Goal: Information Seeking & Learning: Learn about a topic

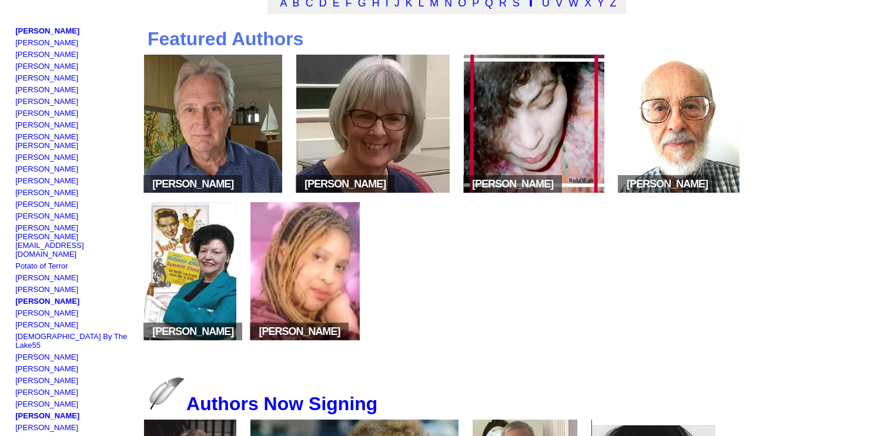
scroll to position [118, 0]
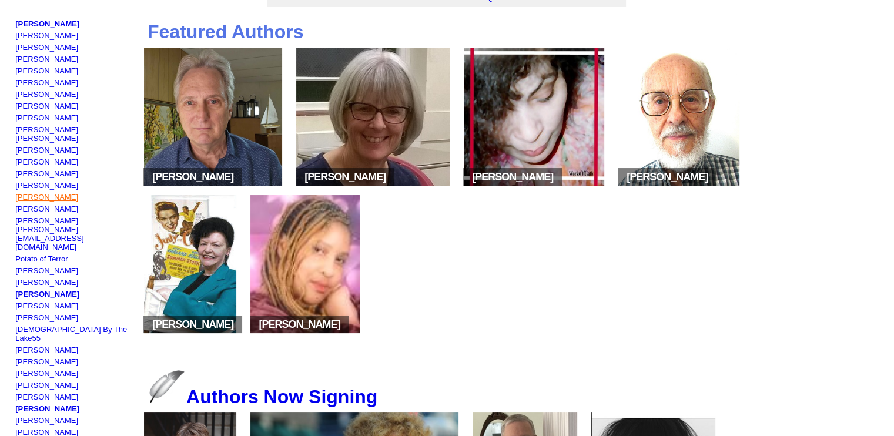
click at [29, 202] on link "[PERSON_NAME]" at bounding box center [46, 197] width 63 height 9
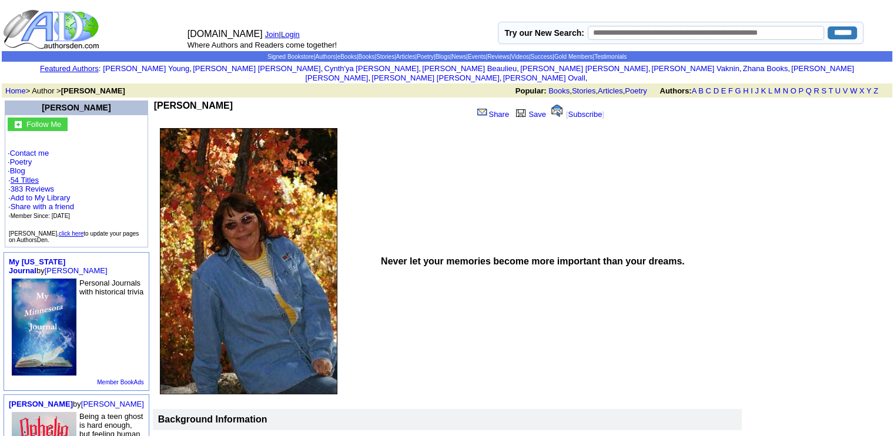
click at [30, 185] on link "54 Titles" at bounding box center [25, 180] width 28 height 9
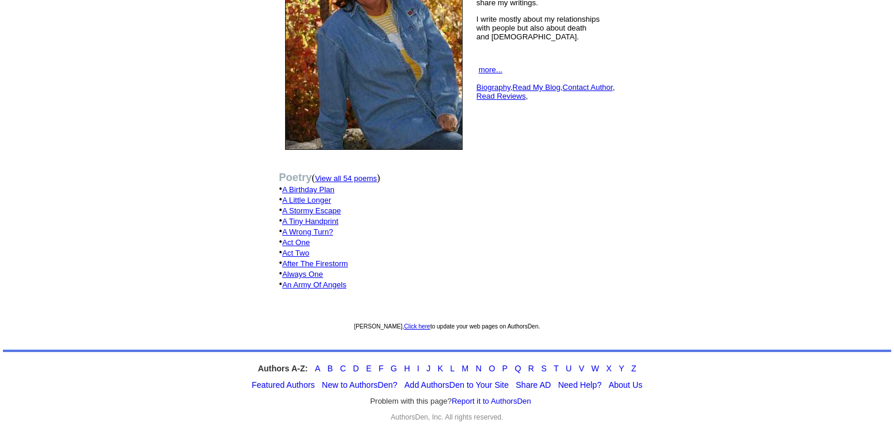
scroll to position [356, 0]
click at [376, 157] on td "Poetry ( View all 54 poems ) • A Birthday Plan • A Little Longer • A Stormy Esc…" at bounding box center [447, 236] width 345 height 158
click at [377, 174] on font "View all 54 poems" at bounding box center [346, 178] width 62 height 9
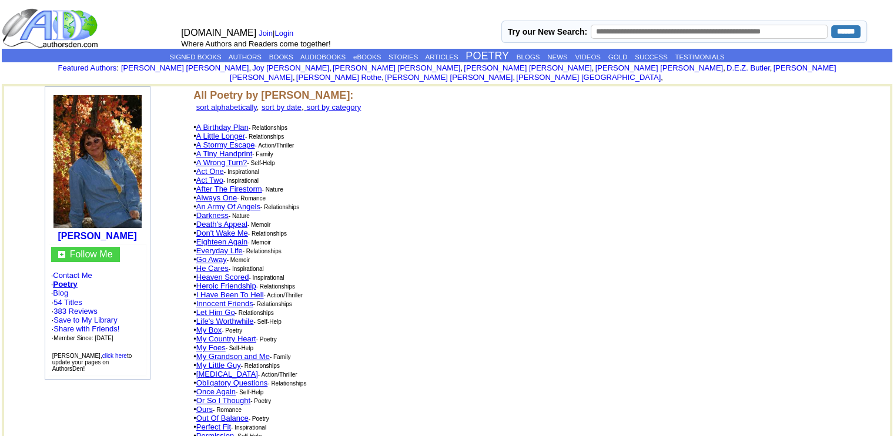
click at [222, 282] on link "Heaven Scored" at bounding box center [222, 277] width 53 height 9
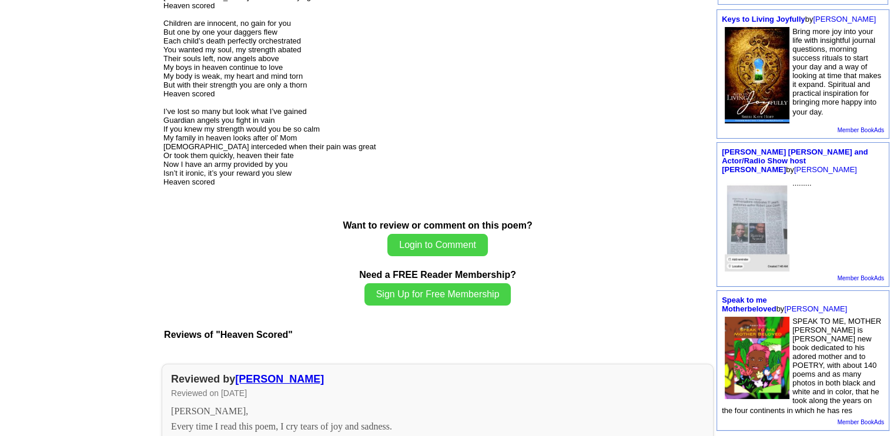
scroll to position [412, 0]
